Goal: Task Accomplishment & Management: Use online tool/utility

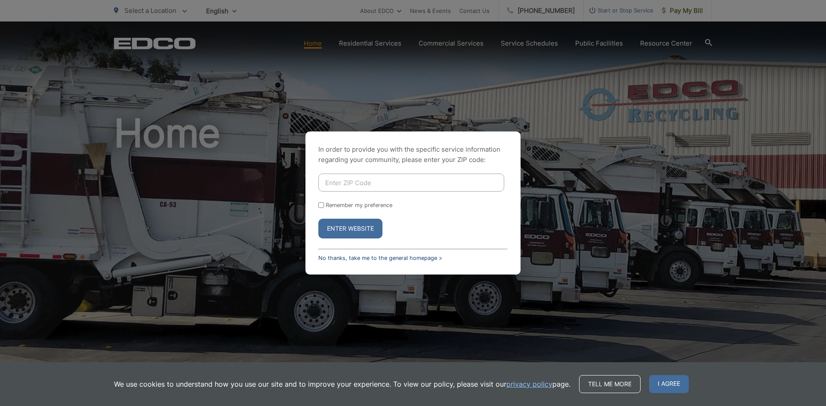
click at [376, 260] on link "No thanks, take me to the general homepage >" at bounding box center [380, 258] width 124 height 6
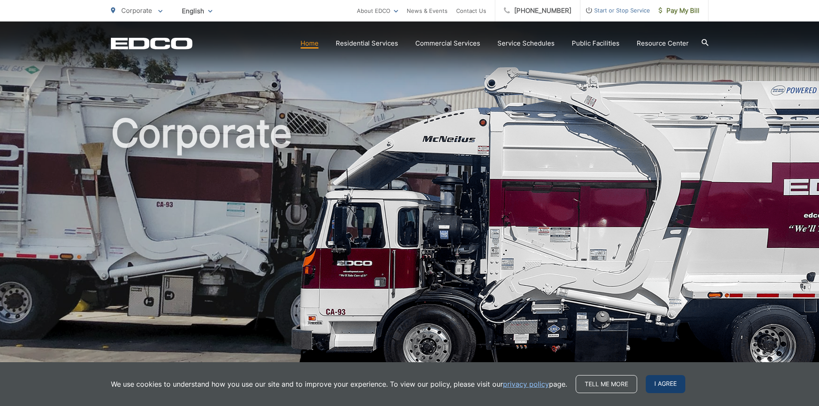
drag, startPoint x: 668, startPoint y: 393, endPoint x: 659, endPoint y: 379, distance: 16.6
click at [668, 393] on div "We use cookies to understand how you use our site and to improve your experienc…" at bounding box center [409, 385] width 819 height 44
click at [680, 11] on span "Pay My Bill" at bounding box center [679, 11] width 41 height 10
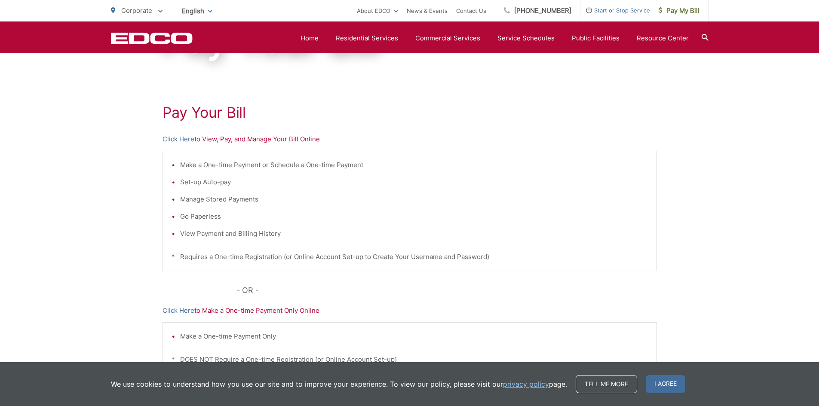
scroll to position [119, 0]
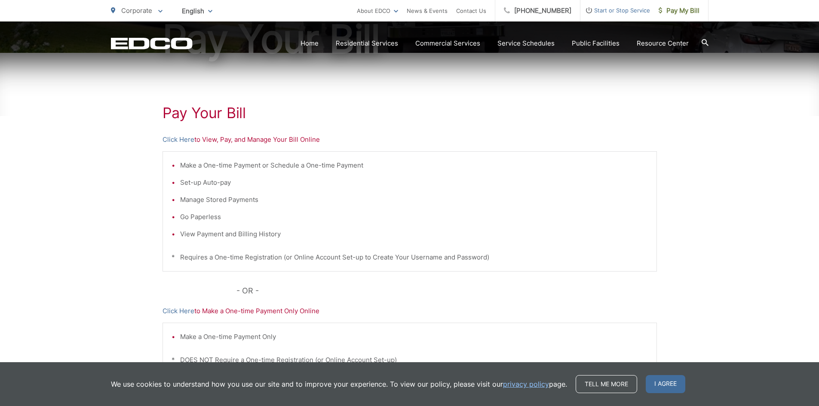
click at [246, 141] on p "Click Here to View, Pay, and Manage Your Bill Online" at bounding box center [410, 140] width 495 height 10
click at [171, 144] on link "Click Here" at bounding box center [179, 140] width 32 height 10
